Goal: Information Seeking & Learning: Check status

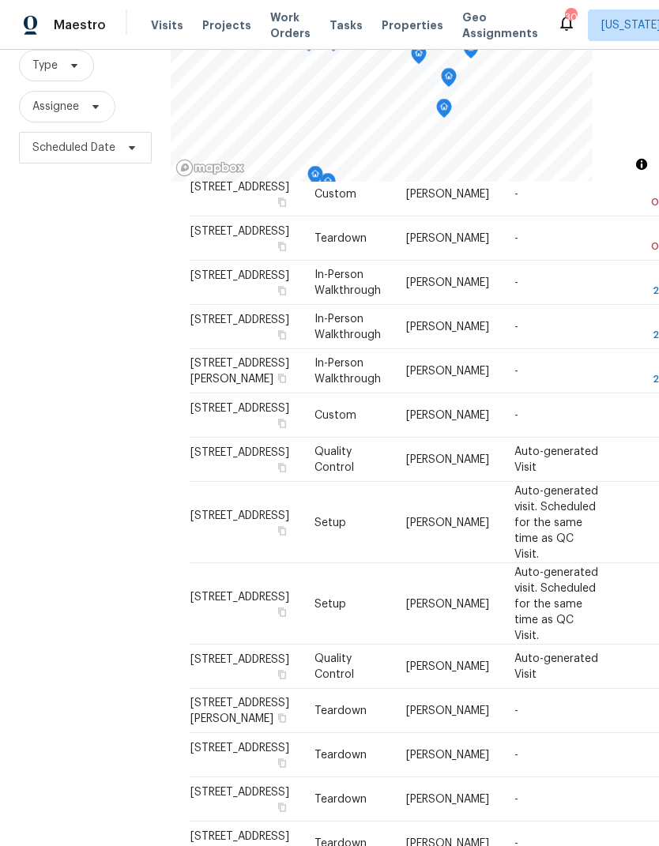
scroll to position [356, 0]
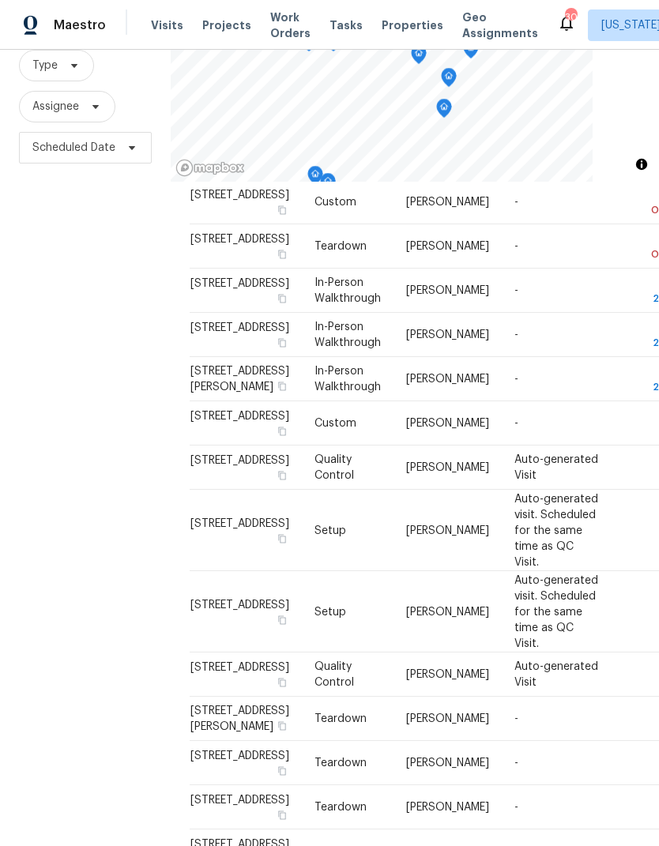
click at [0, 0] on icon at bounding box center [0, 0] width 0 height 0
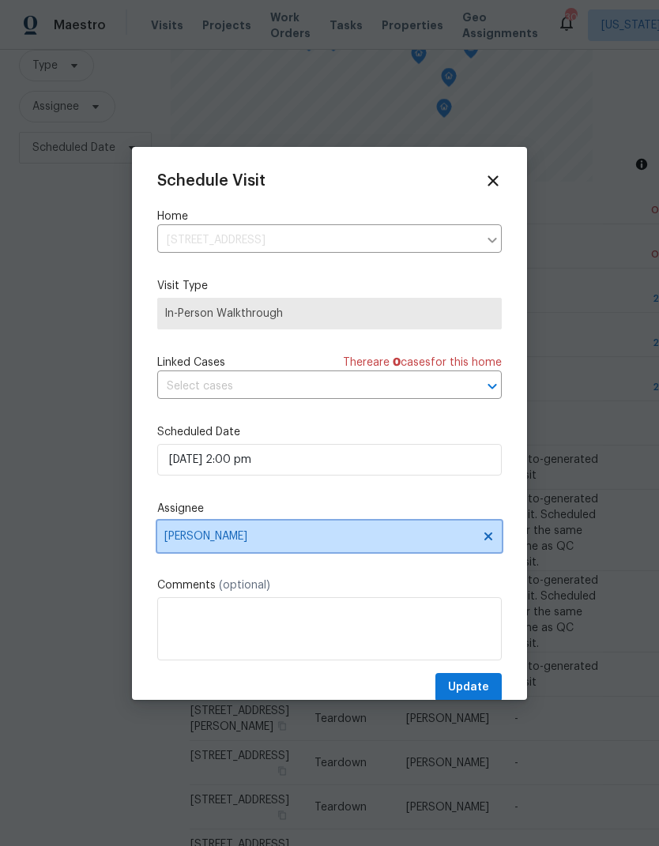
click at [410, 536] on span "[PERSON_NAME]" at bounding box center [319, 536] width 310 height 13
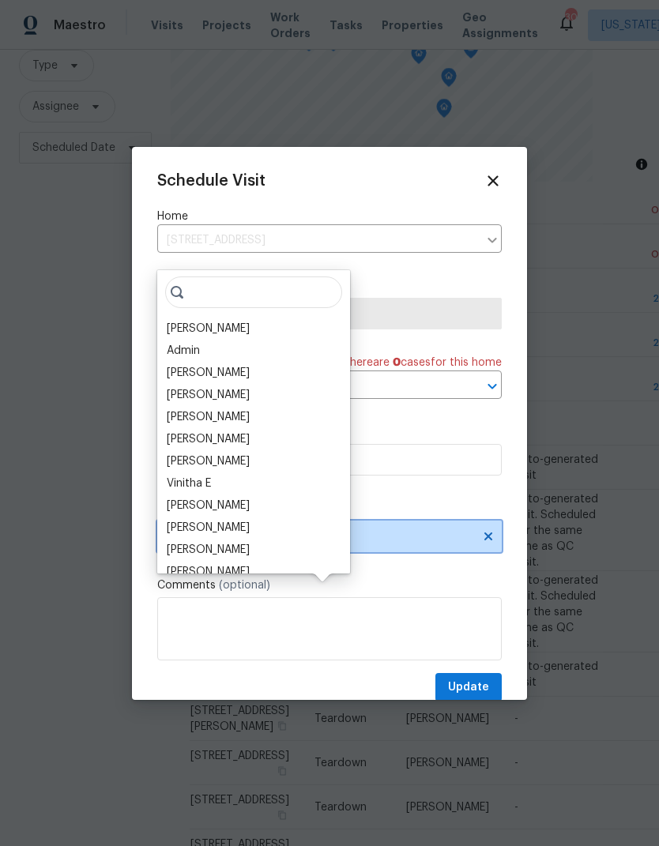
click at [492, 542] on icon at bounding box center [488, 536] width 13 height 13
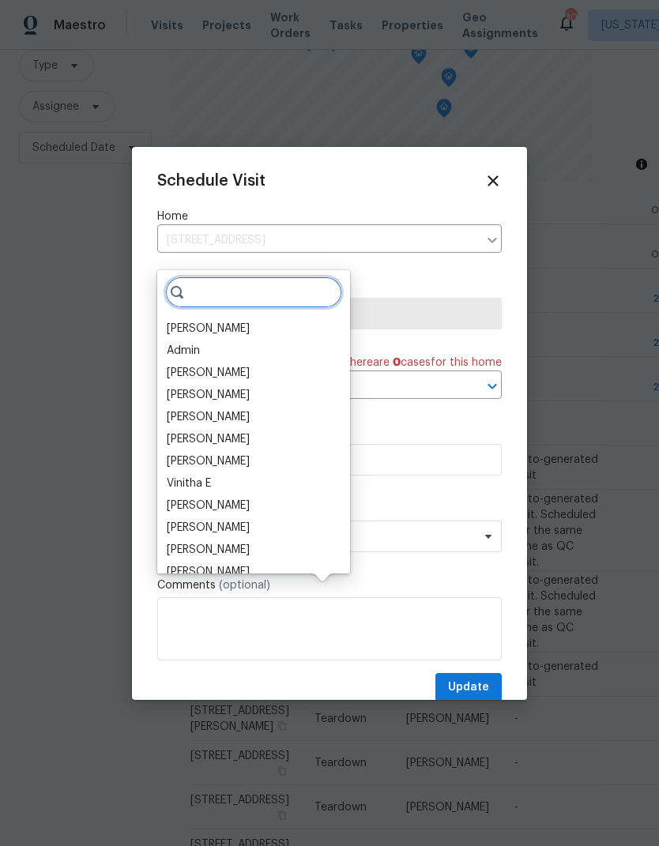
click at [248, 277] on input "search" at bounding box center [253, 293] width 177 height 32
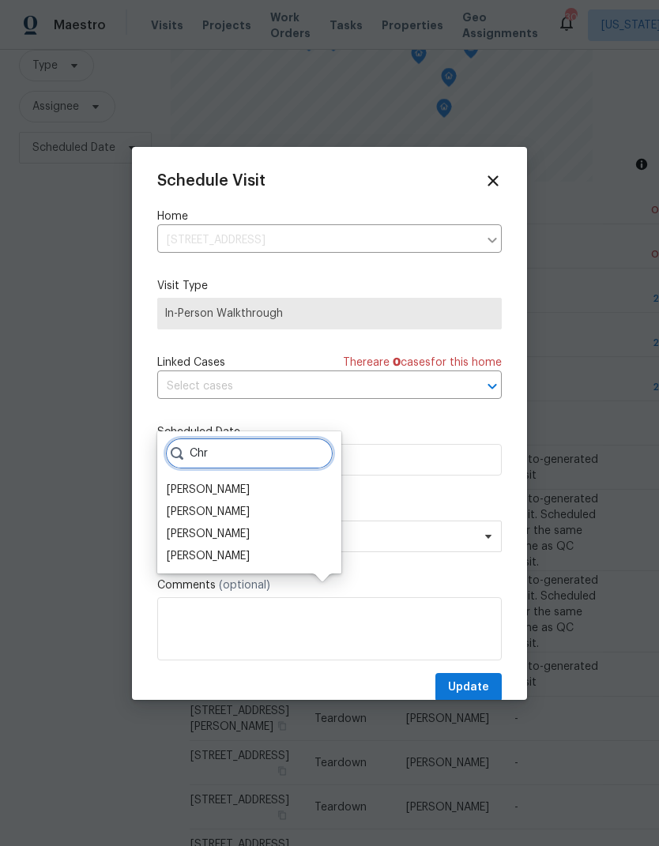
type input "Chr"
click at [250, 548] on div "[PERSON_NAME]" at bounding box center [208, 556] width 83 height 16
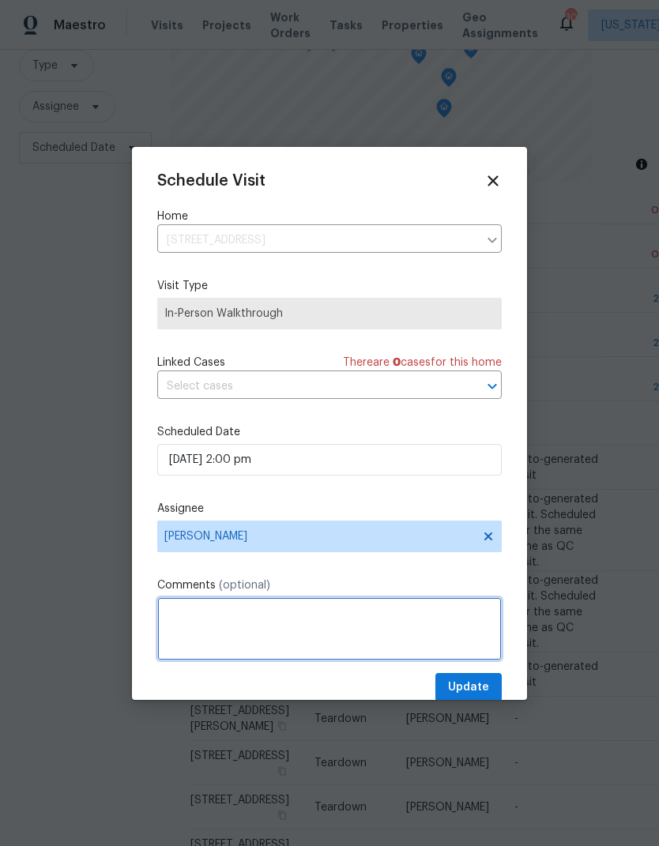
click at [332, 624] on textarea at bounding box center [329, 628] width 345 height 63
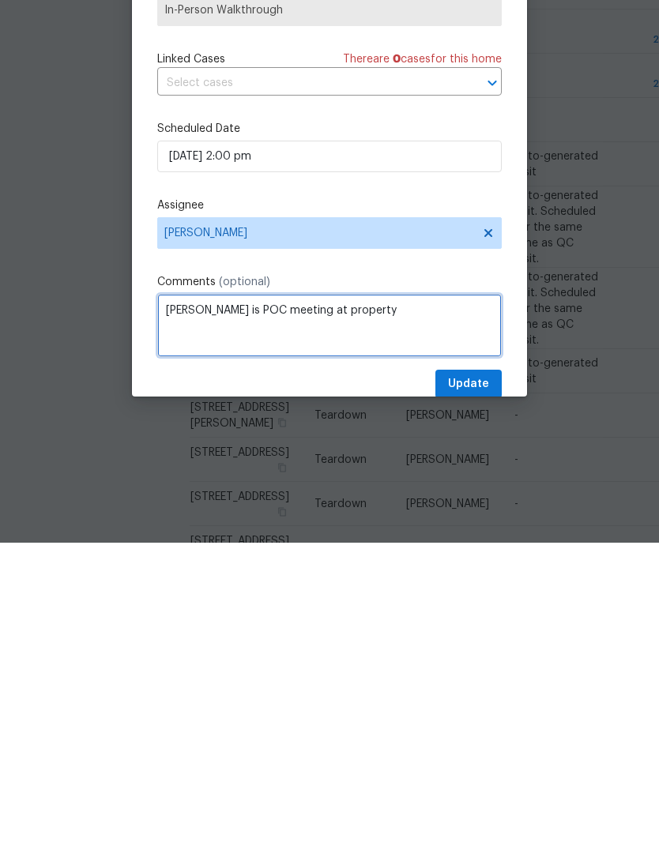
type textarea "[PERSON_NAME] is POC meeting at property"
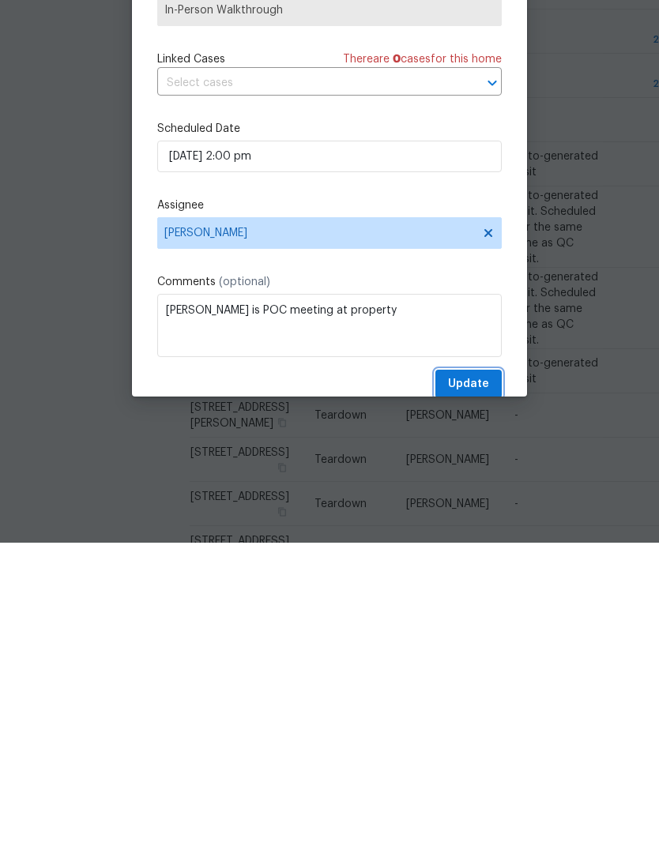
click at [467, 678] on span "Update" at bounding box center [468, 688] width 41 height 20
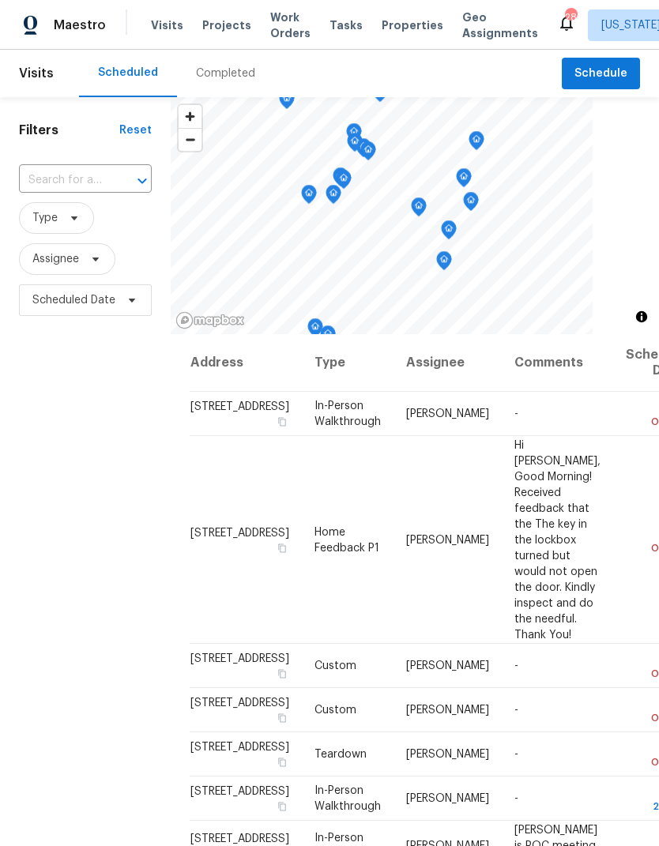
scroll to position [0, 0]
click at [75, 168] on input "text" at bounding box center [63, 180] width 89 height 24
type input "3722"
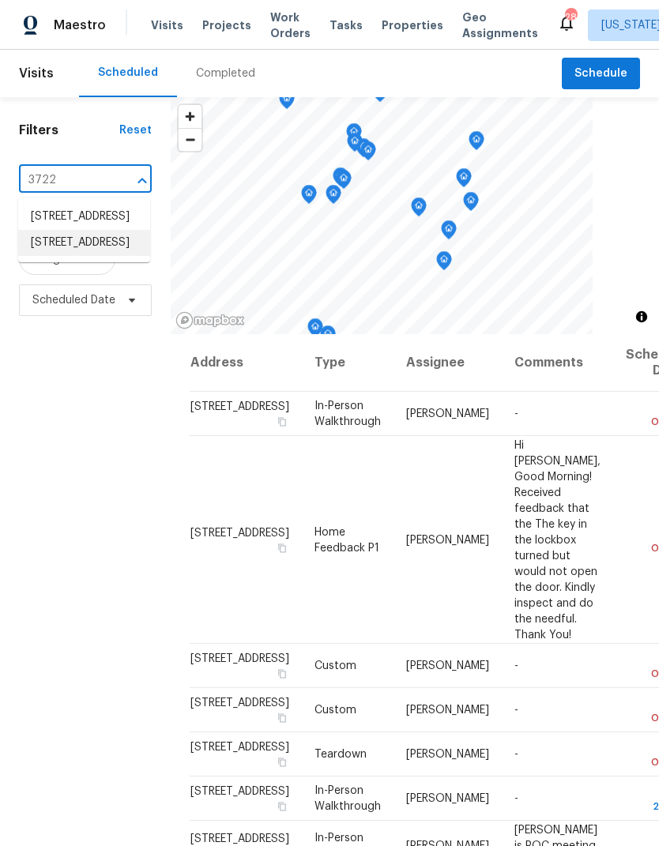
click at [84, 254] on li "[STREET_ADDRESS]" at bounding box center [84, 243] width 132 height 26
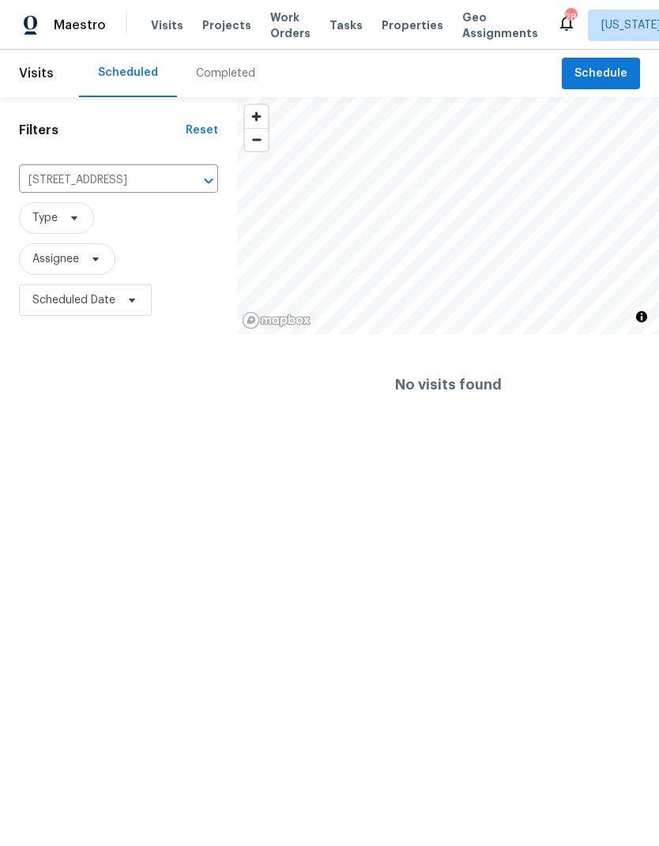
click at [223, 28] on span "Projects" at bounding box center [226, 25] width 49 height 16
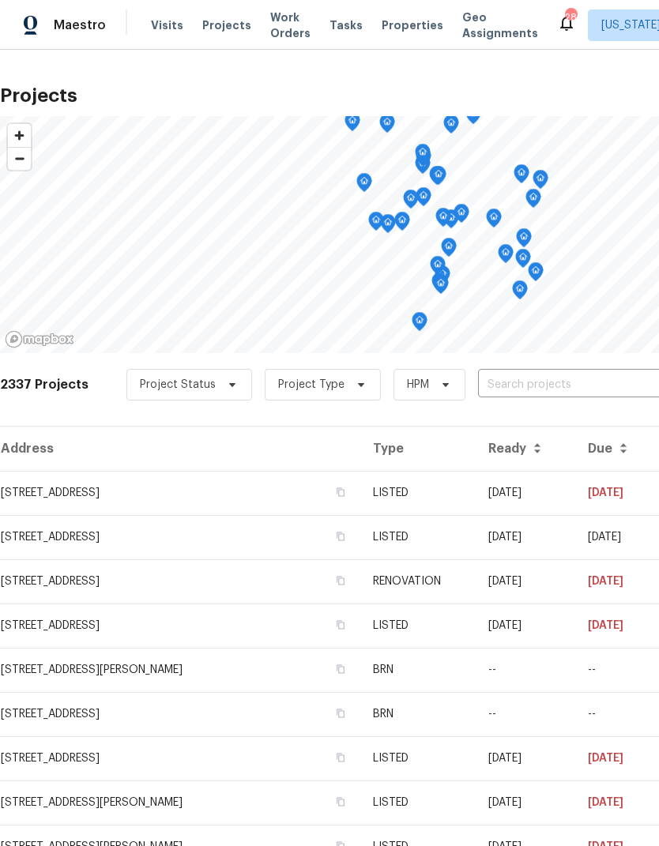
click at [548, 382] on input "text" at bounding box center [568, 385] width 181 height 24
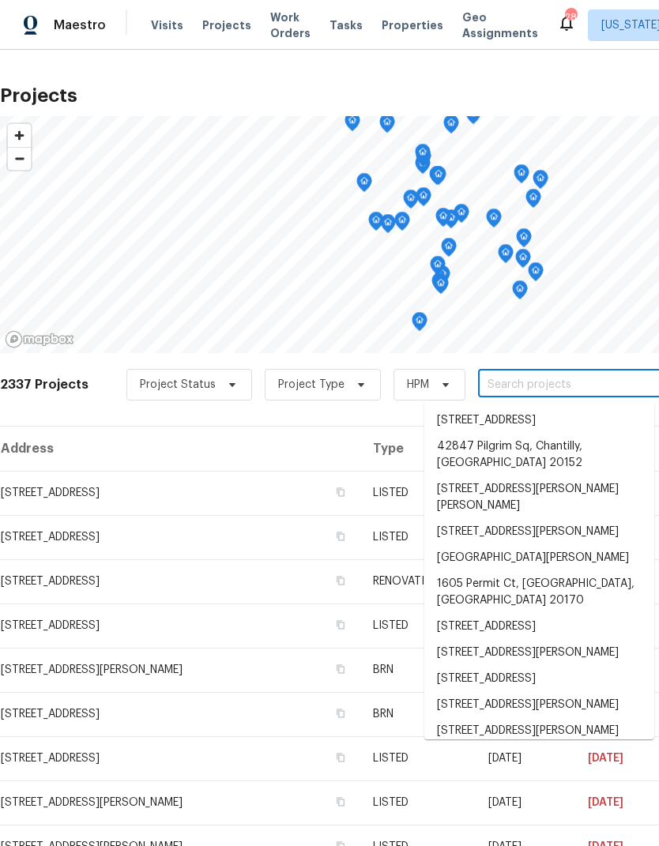
type input "e"
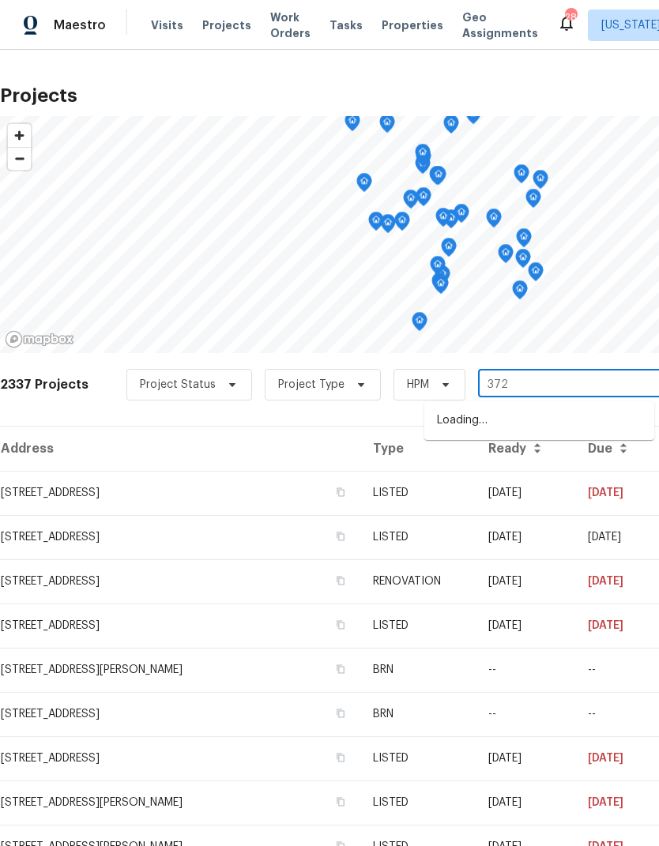
type input "3722"
click at [537, 460] on li "[STREET_ADDRESS]" at bounding box center [539, 447] width 230 height 26
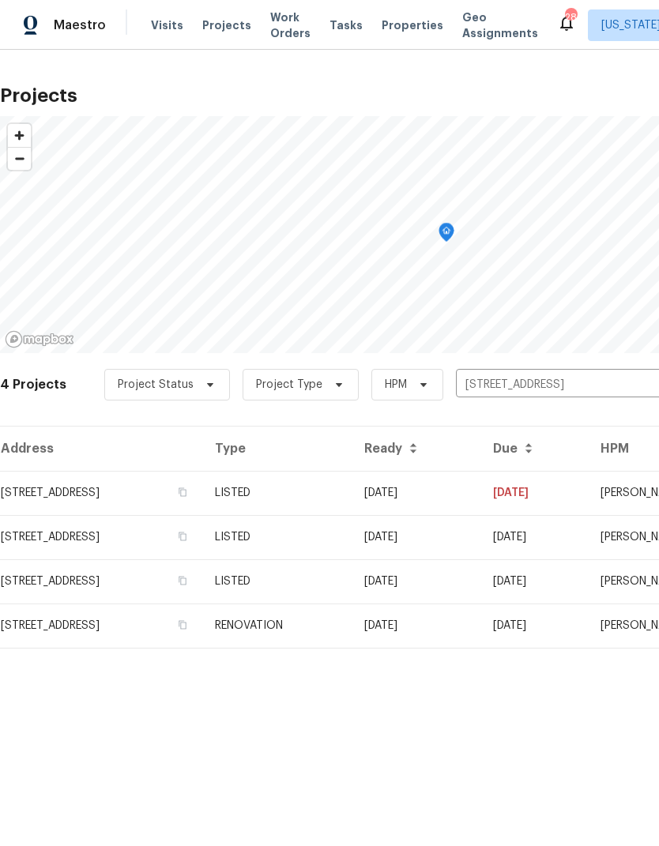
click at [137, 491] on td "[STREET_ADDRESS]" at bounding box center [101, 493] width 202 height 44
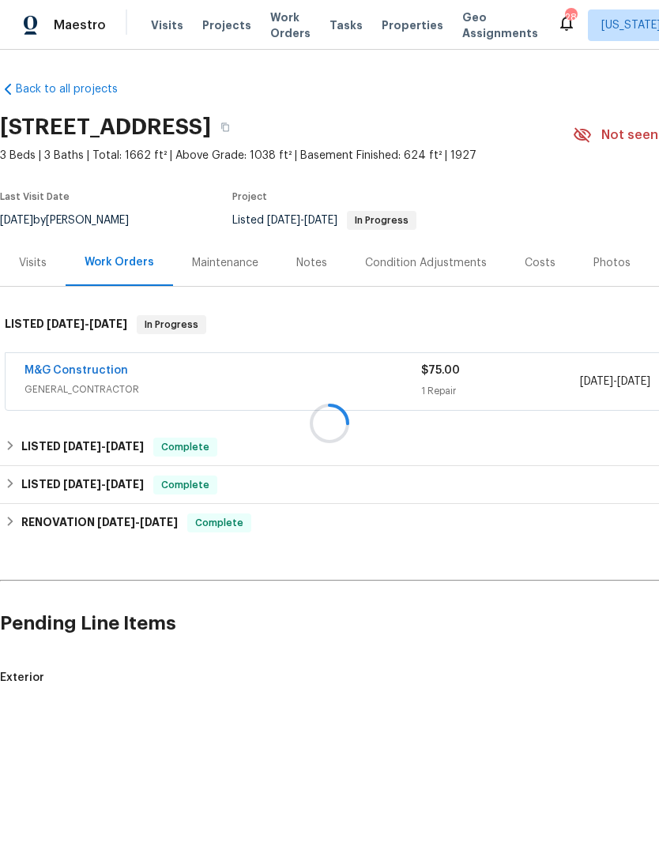
click at [84, 371] on div at bounding box center [329, 423] width 659 height 846
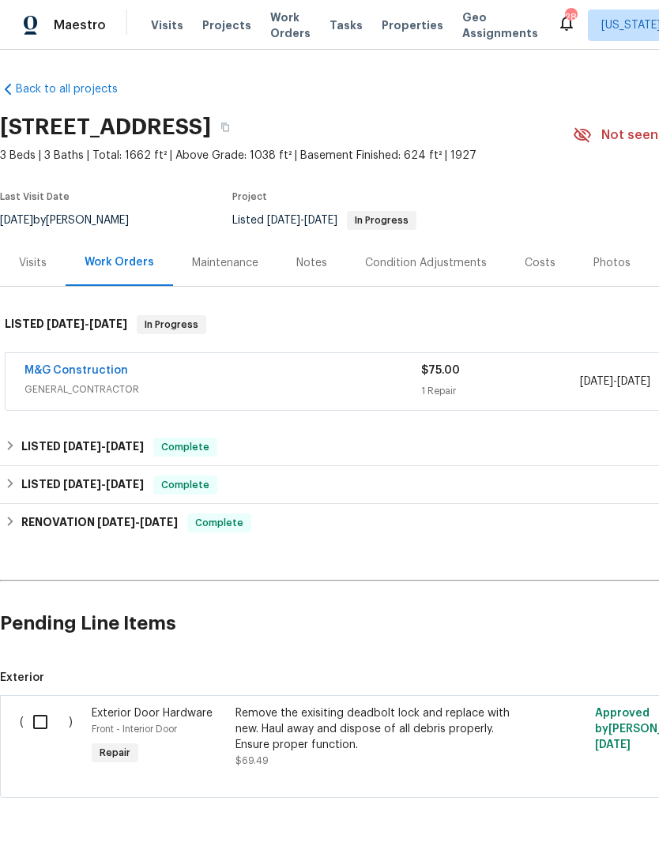
click at [88, 374] on link "M&G Construction" at bounding box center [76, 370] width 104 height 11
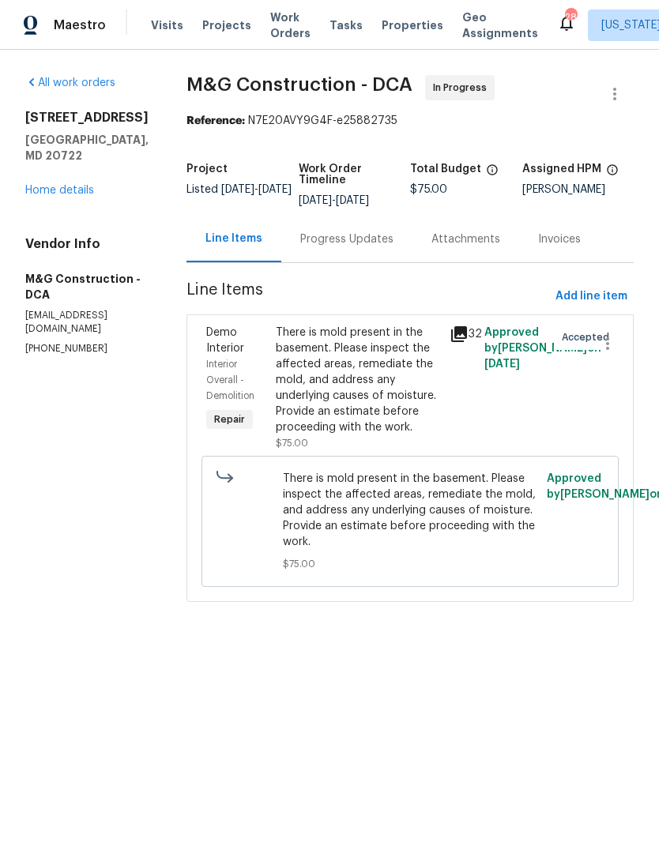
click at [328, 243] on div "Progress Updates" at bounding box center [346, 240] width 93 height 16
